Goal: Task Accomplishment & Management: Use online tool/utility

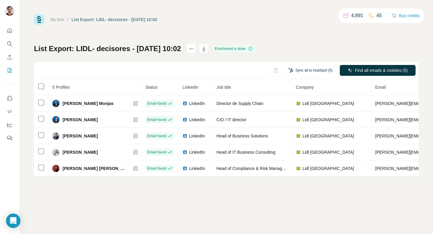
click at [304, 70] on button "Sync all to HubSpot (5)" at bounding box center [310, 70] width 53 height 9
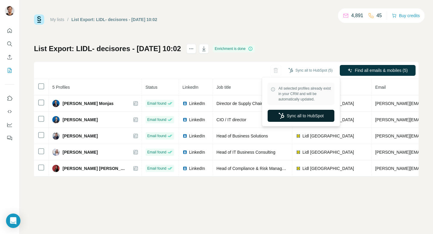
click at [304, 115] on button "Sync all to HubSpot" at bounding box center [301, 116] width 67 height 12
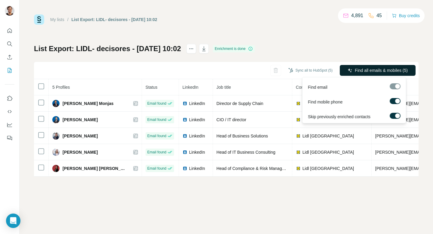
click at [371, 70] on span "Find all emails & mobiles (5)" at bounding box center [381, 70] width 53 height 6
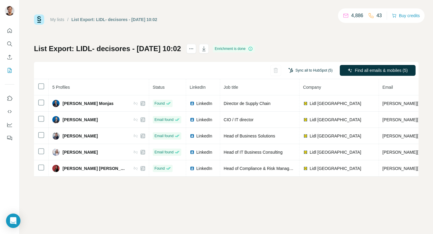
click at [311, 70] on button "Sync all to HubSpot (5)" at bounding box center [310, 70] width 53 height 9
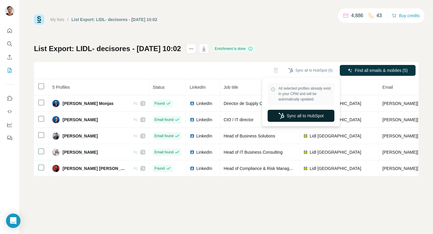
click at [307, 119] on button "Sync all to HubSpot" at bounding box center [301, 116] width 67 height 12
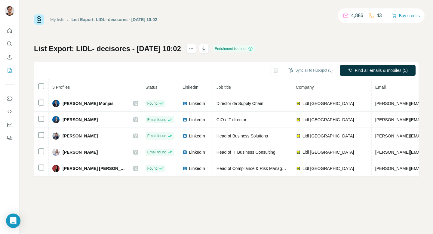
drag, startPoint x: 270, startPoint y: 60, endPoint x: 278, endPoint y: 76, distance: 17.8
click at [278, 76] on div "List Export: LIDL- decisores - [DATE] 10:02 Enrichment is done Sync all to HubS…" at bounding box center [226, 110] width 385 height 133
drag, startPoint x: 278, startPoint y: 76, endPoint x: 380, endPoint y: 34, distance: 109.9
click at [380, 34] on div "My lists / List Export: LIDL- decisores - [DATE] 10:02 4,886 43 Buy credits Lis…" at bounding box center [226, 95] width 385 height 162
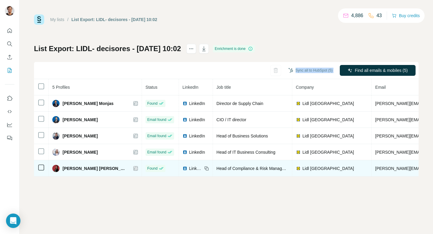
click at [328, 169] on body "My lists / List Export: LIDL- decisores - [DATE] 10:02 4,886 43 Buy credits Lis…" at bounding box center [216, 117] width 433 height 234
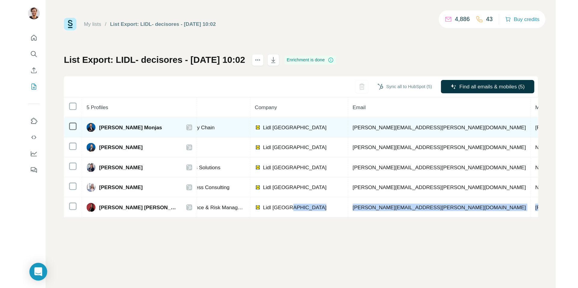
scroll to position [0, 124]
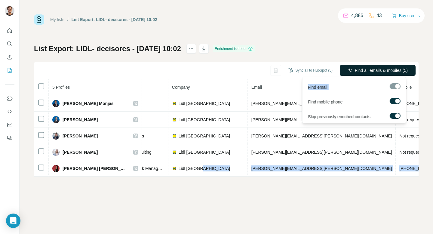
click at [365, 69] on span "Find all emails & mobiles (5)" at bounding box center [381, 70] width 53 height 6
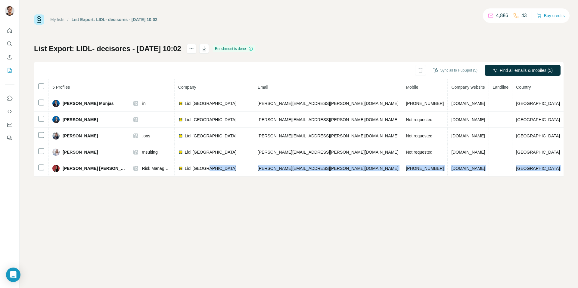
scroll to position [0, 0]
